Goal: Register for event/course

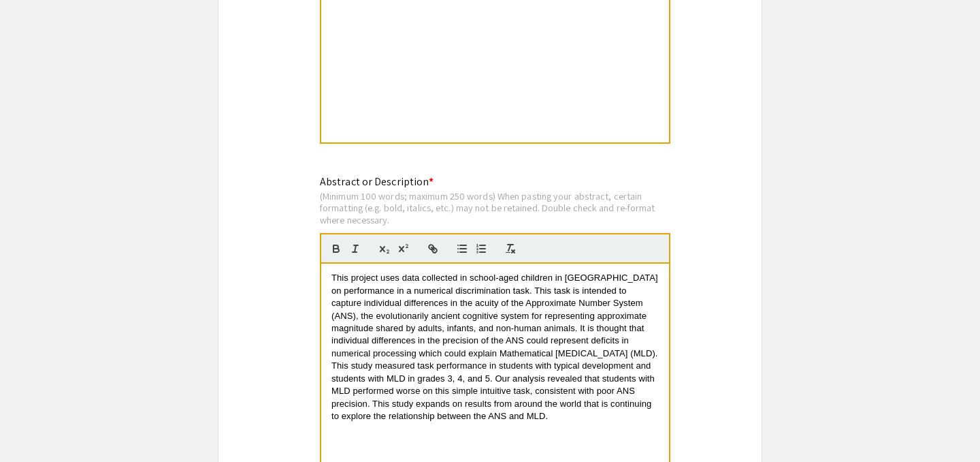
scroll to position [1183, 0]
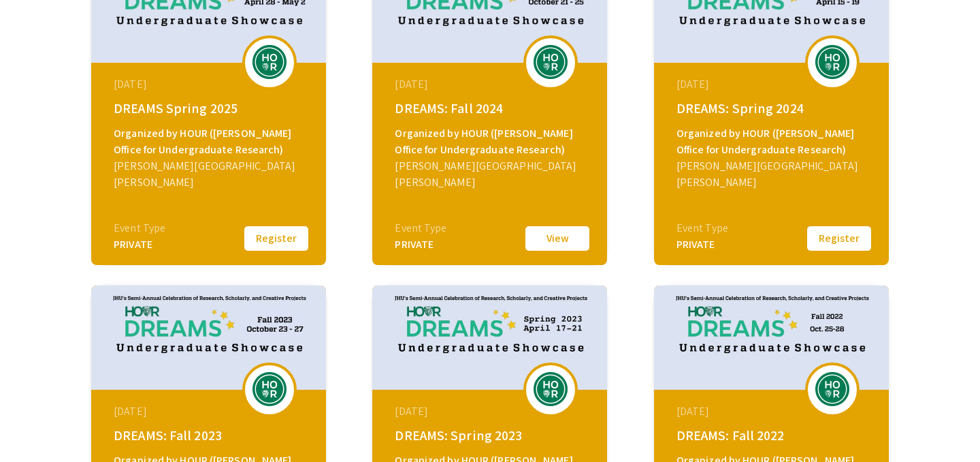
scroll to position [265, 0]
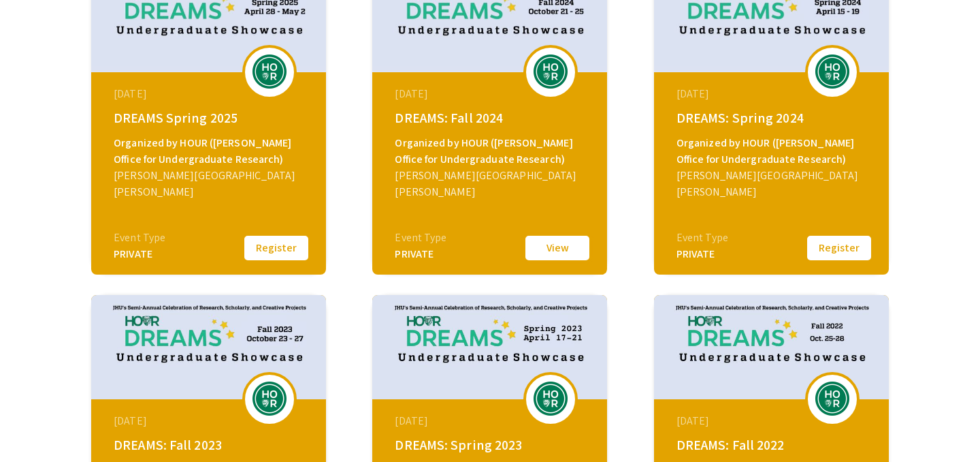
click at [570, 245] on button "View" at bounding box center [557, 247] width 68 height 29
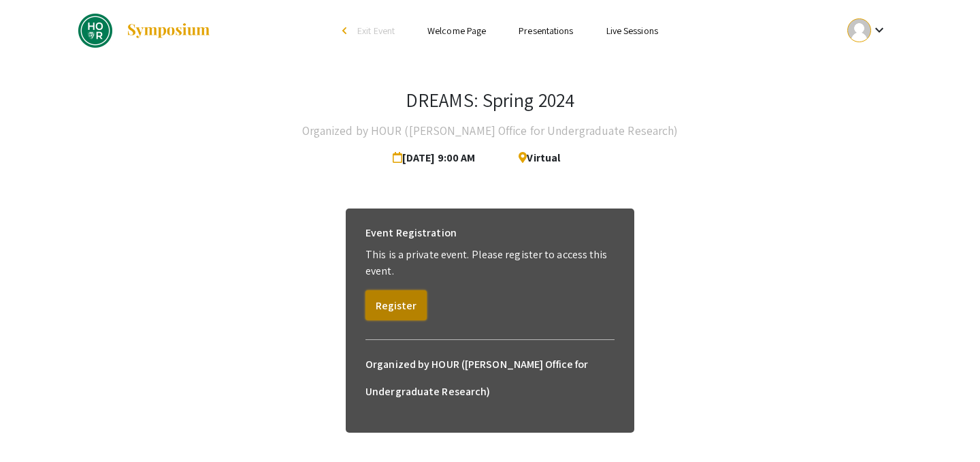
click at [394, 310] on button "Register" at bounding box center [396, 305] width 61 height 30
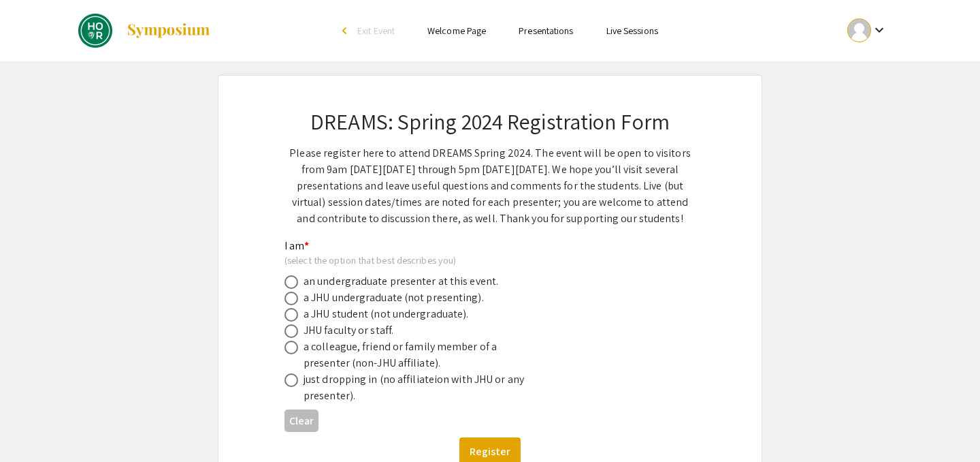
click at [298, 298] on label at bounding box center [294, 298] width 19 height 14
click at [298, 298] on input "radio" at bounding box center [292, 298] width 14 height 14
radio input "true"
click at [493, 446] on button "Register" at bounding box center [489, 451] width 61 height 29
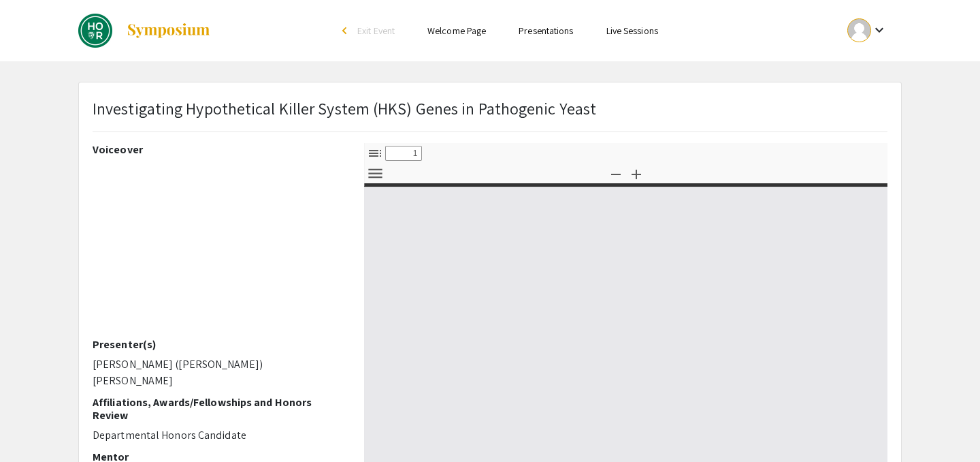
select select "custom"
type input "0"
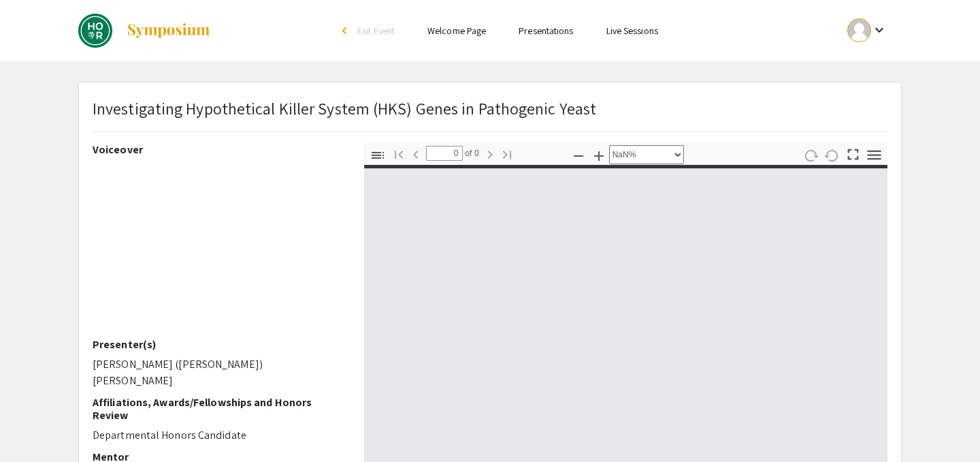
select select "auto"
type input "1"
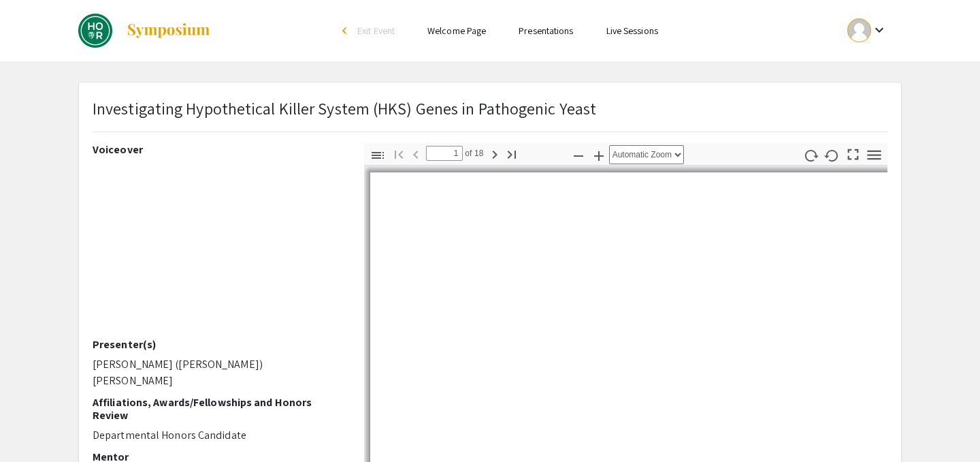
select select "auto"
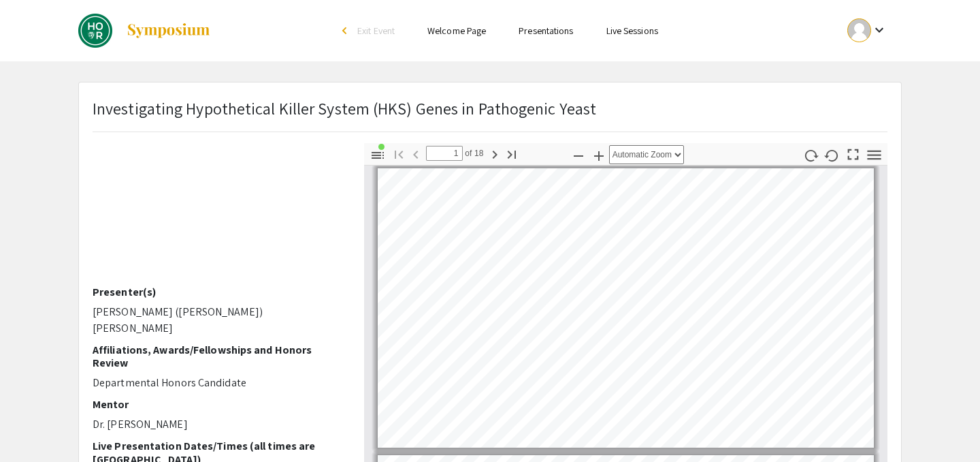
scroll to position [54, 0]
